Goal: Task Accomplishment & Management: Use online tool/utility

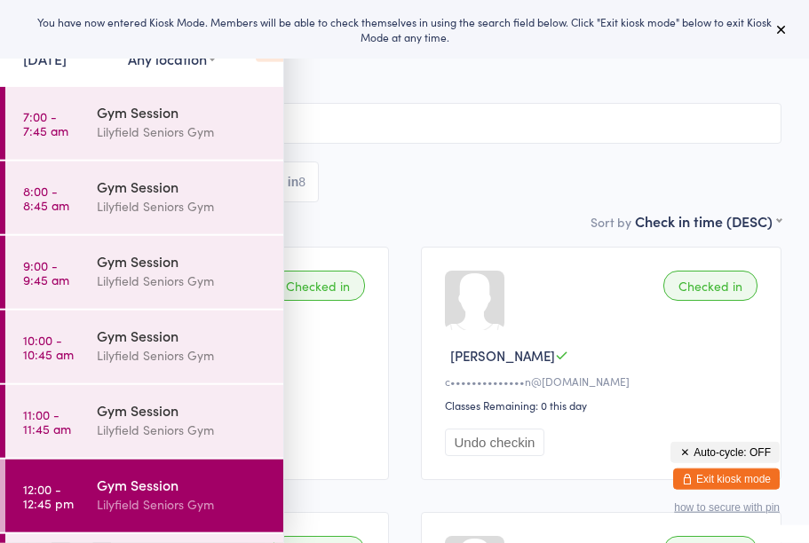
scroll to position [49, 0]
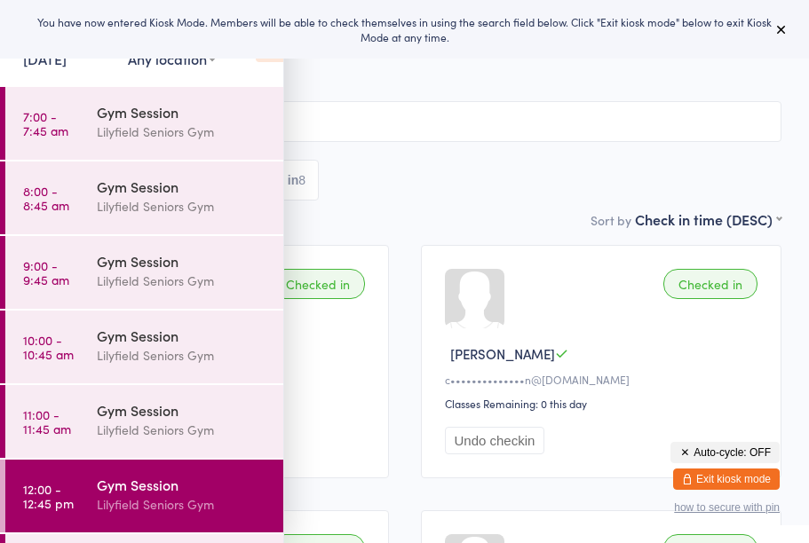
click at [780, 29] on icon at bounding box center [781, 29] width 14 height 14
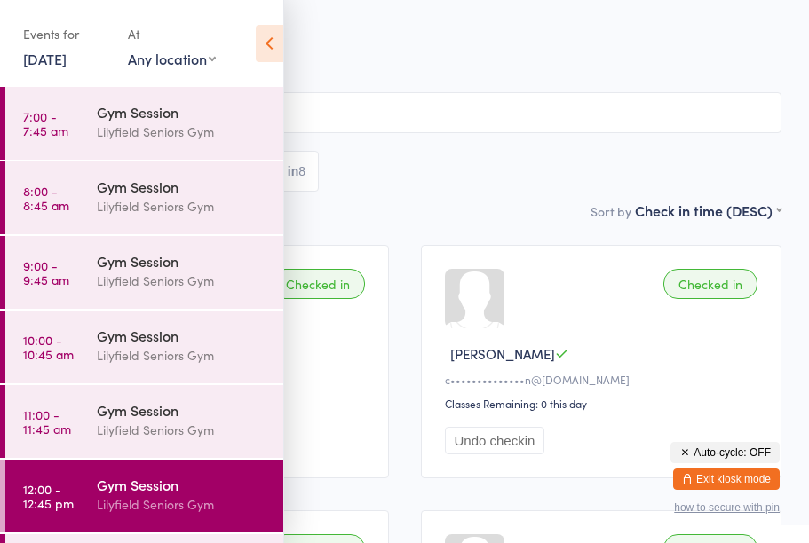
click at [69, 425] on time "11:00 - 11:45 am" at bounding box center [47, 421] width 48 height 28
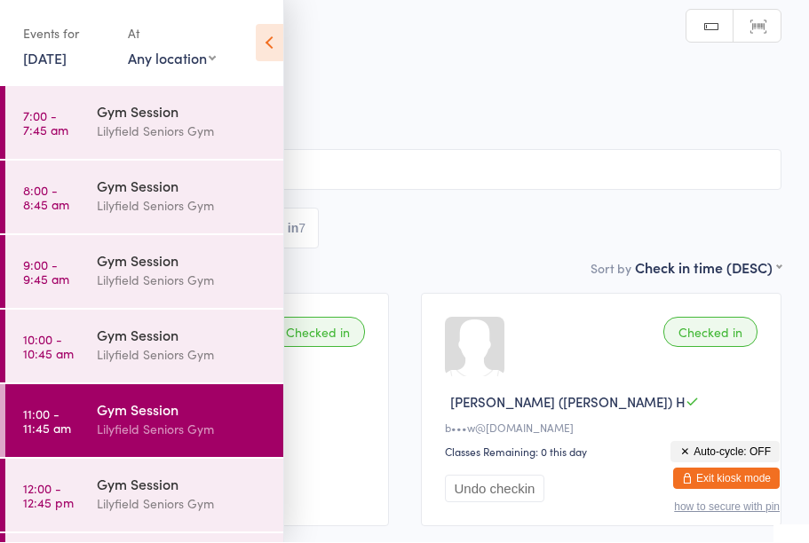
click at [67, 64] on link "[DATE]" at bounding box center [44, 59] width 43 height 20
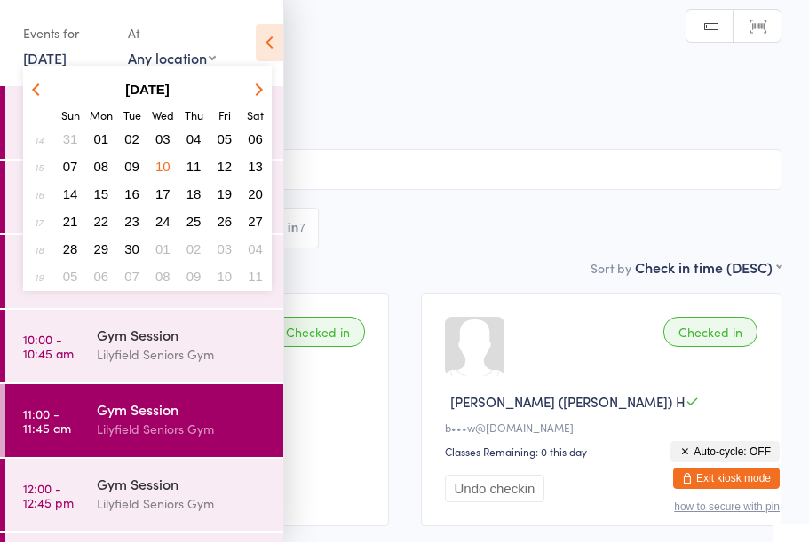
click at [253, 83] on button "button" at bounding box center [255, 90] width 27 height 24
click at [260, 94] on button "button" at bounding box center [255, 90] width 27 height 24
click at [261, 90] on icon "button" at bounding box center [256, 89] width 12 height 12
click at [261, 94] on button "button" at bounding box center [255, 90] width 27 height 24
click at [259, 96] on button "button" at bounding box center [255, 90] width 27 height 24
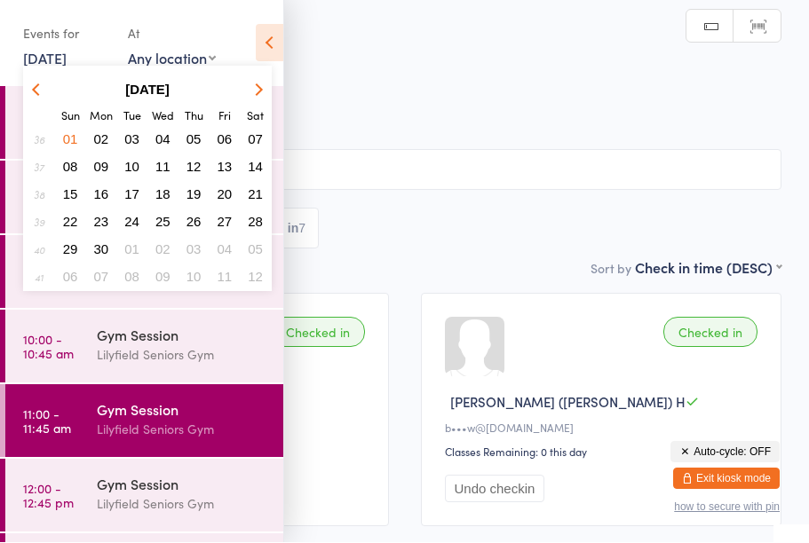
click at [265, 93] on button "button" at bounding box center [255, 90] width 27 height 24
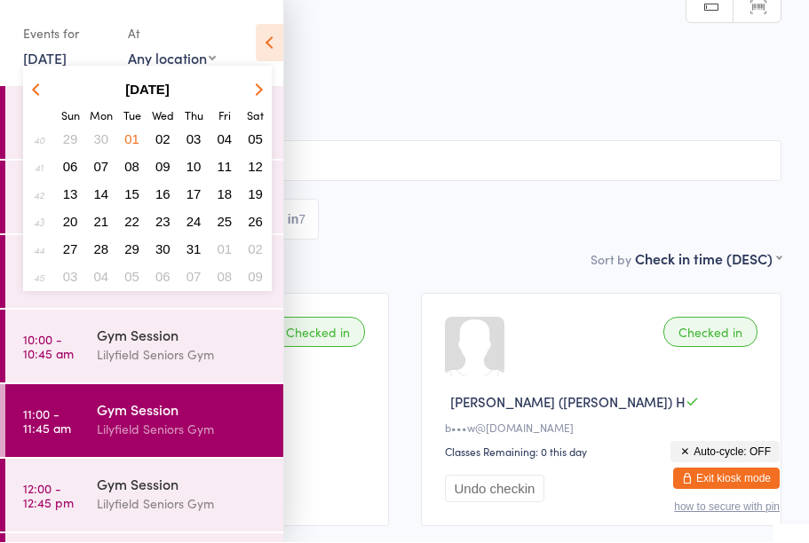
click at [264, 97] on button "button" at bounding box center [255, 90] width 27 height 24
click at [257, 92] on icon "button" at bounding box center [256, 89] width 12 height 12
click at [267, 91] on button "button" at bounding box center [255, 90] width 27 height 24
click at [266, 93] on button "button" at bounding box center [255, 90] width 27 height 24
click at [258, 86] on icon "button" at bounding box center [256, 89] width 12 height 12
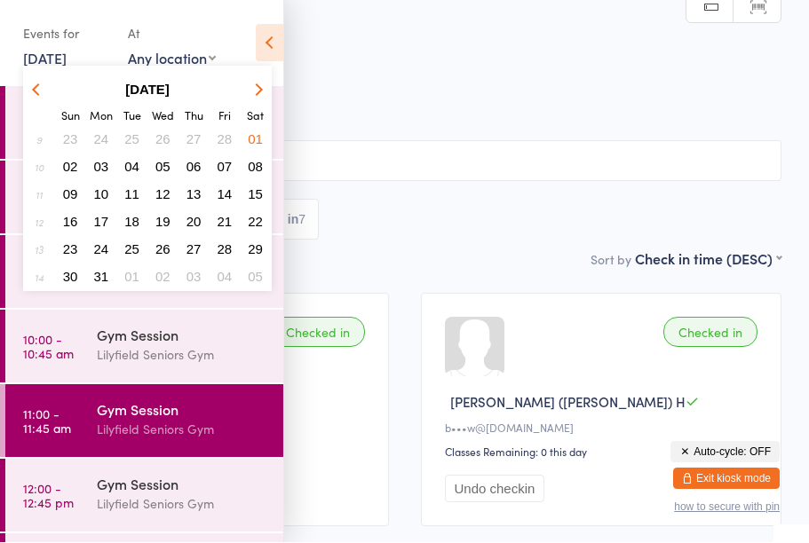
click at [257, 78] on button "button" at bounding box center [255, 90] width 27 height 24
click at [258, 87] on icon "button" at bounding box center [256, 89] width 12 height 12
click at [261, 90] on icon "button" at bounding box center [256, 89] width 12 height 12
click at [261, 86] on button "button" at bounding box center [255, 90] width 27 height 24
click at [255, 85] on icon "button" at bounding box center [256, 89] width 12 height 12
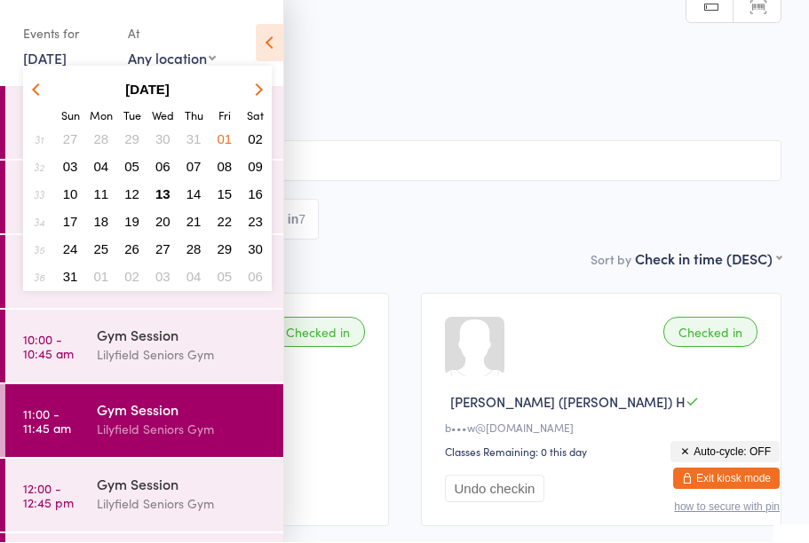
click at [162, 190] on span "13" at bounding box center [162, 194] width 15 height 15
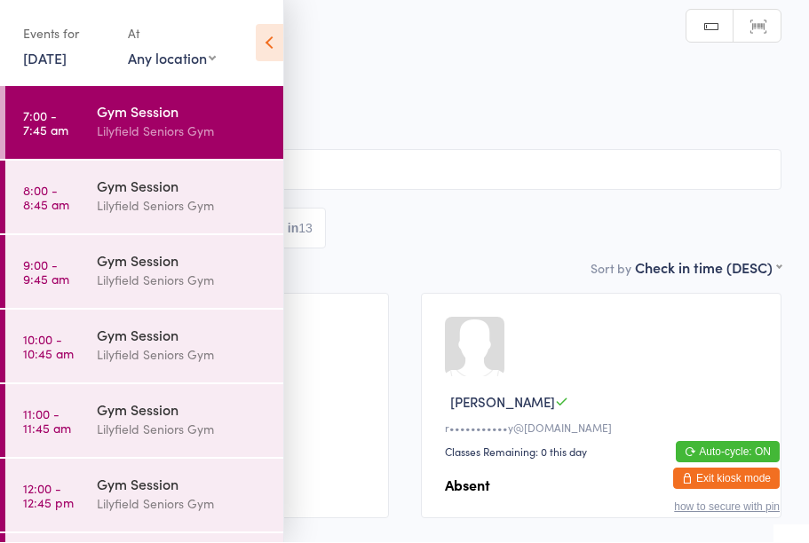
click at [162, 418] on div "Gym Session" at bounding box center [182, 410] width 171 height 20
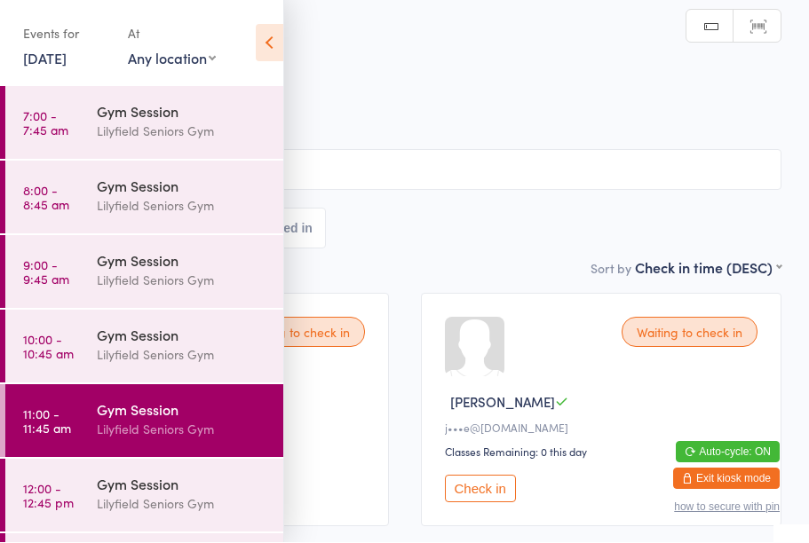
click at [275, 35] on icon at bounding box center [270, 43] width 28 height 37
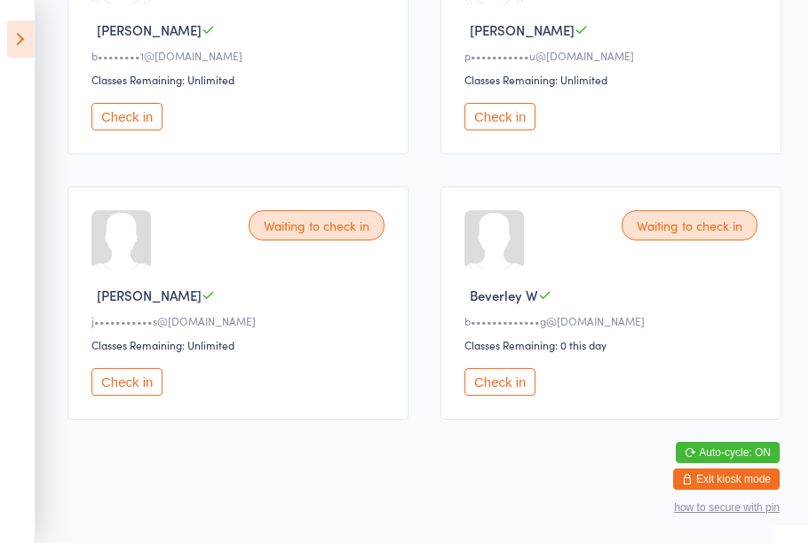
scroll to position [1717, 0]
click at [494, 396] on button "Check in" at bounding box center [499, 382] width 71 height 28
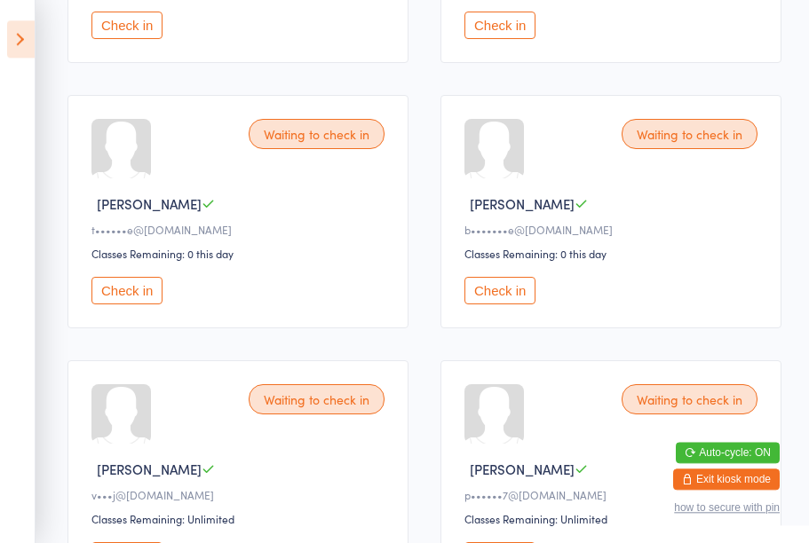
scroll to position [730, 0]
click at [146, 303] on button "Check in" at bounding box center [126, 291] width 71 height 28
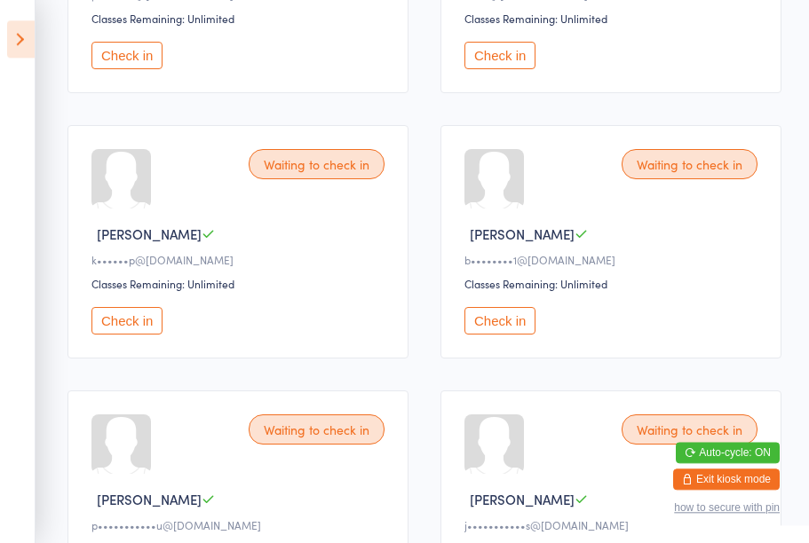
scroll to position [1230, 0]
click at [132, 69] on button "Check in" at bounding box center [126, 56] width 71 height 28
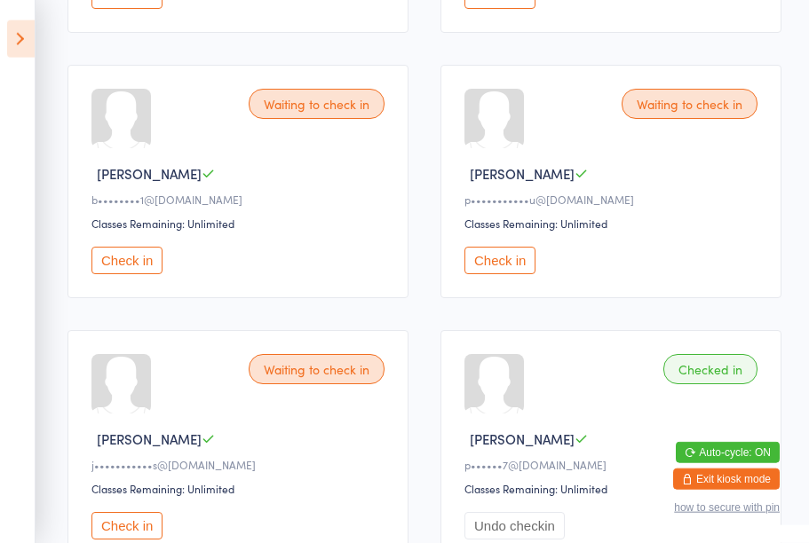
scroll to position [1292, 0]
click at [136, 539] on button "Check in" at bounding box center [126, 525] width 71 height 28
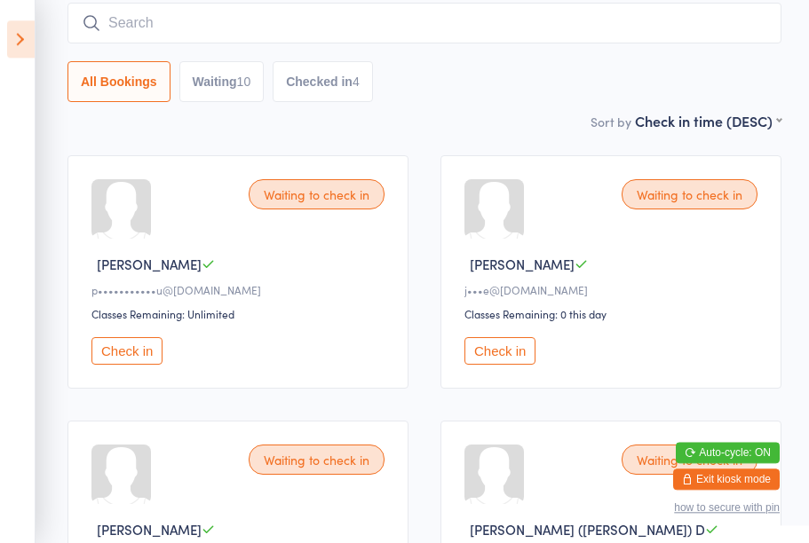
scroll to position [138, 0]
click at [502, 360] on button "Check in" at bounding box center [499, 351] width 71 height 28
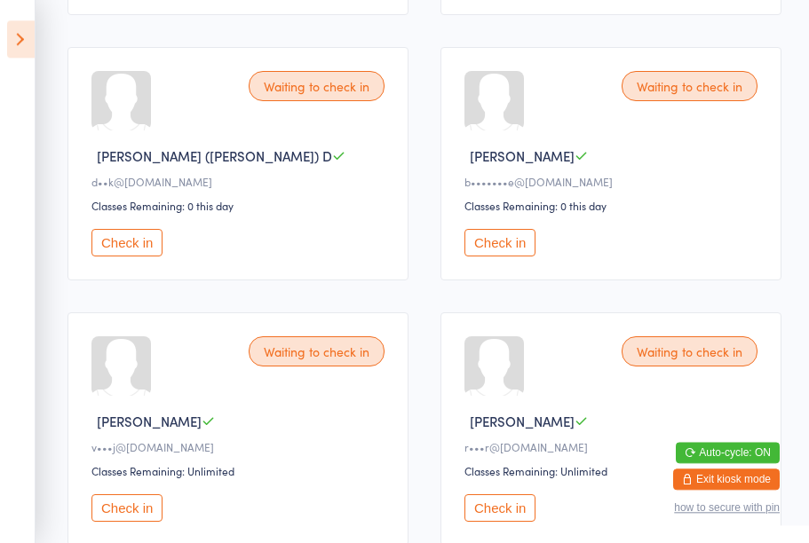
scroll to position [512, 0]
click at [135, 257] on button "Check in" at bounding box center [126, 243] width 71 height 28
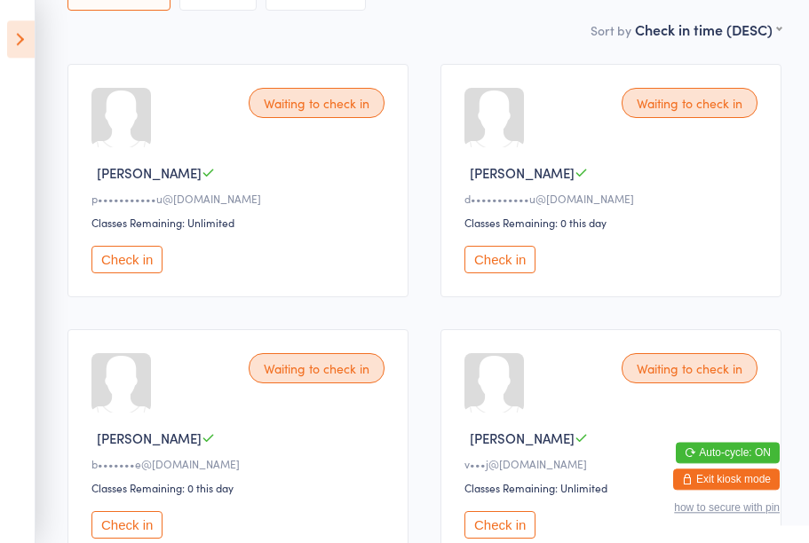
scroll to position [230, 0]
click at [490, 273] on button "Check in" at bounding box center [499, 260] width 71 height 28
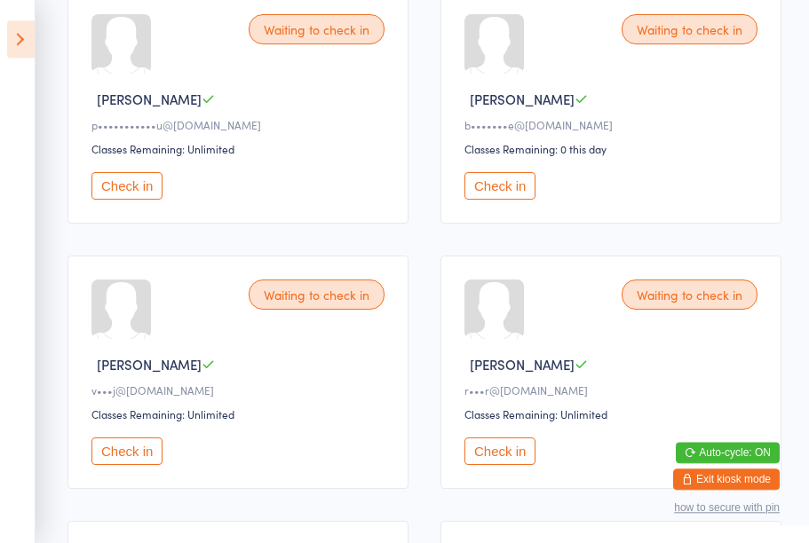
scroll to position [304, 0]
click at [505, 465] on button "Check in" at bounding box center [499, 452] width 71 height 28
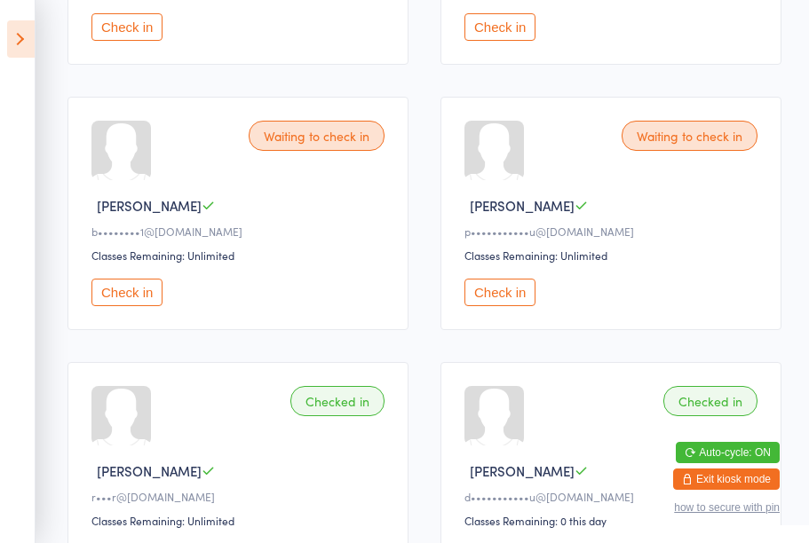
scroll to position [726, 0]
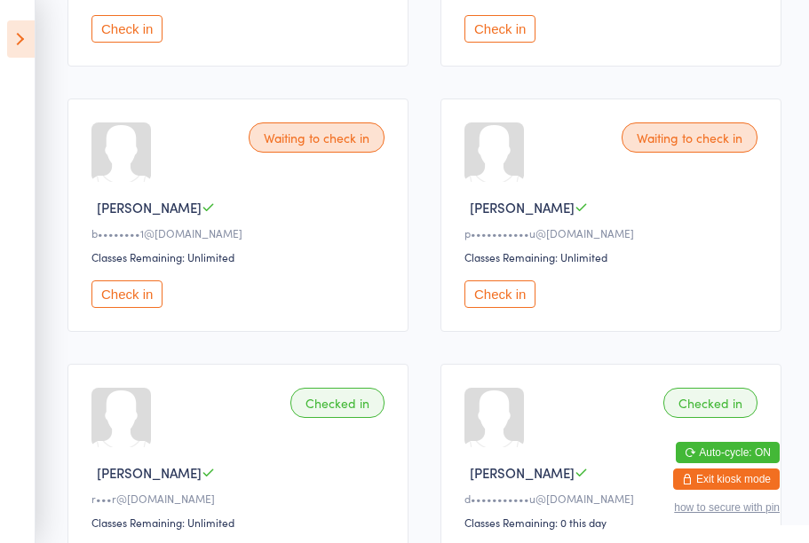
click at [136, 308] on button "Check in" at bounding box center [126, 295] width 71 height 28
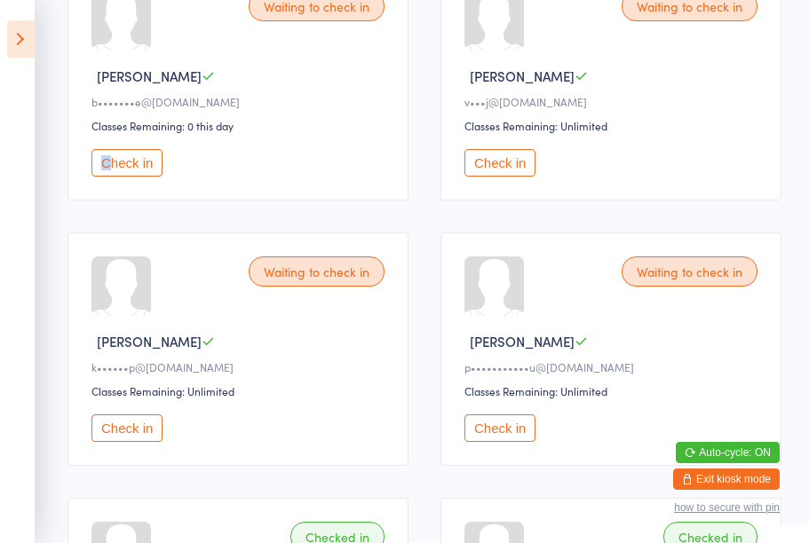
scroll to position [593, 0]
click at [136, 441] on button "Check in" at bounding box center [126, 428] width 71 height 28
